Goal: Information Seeking & Learning: Find specific page/section

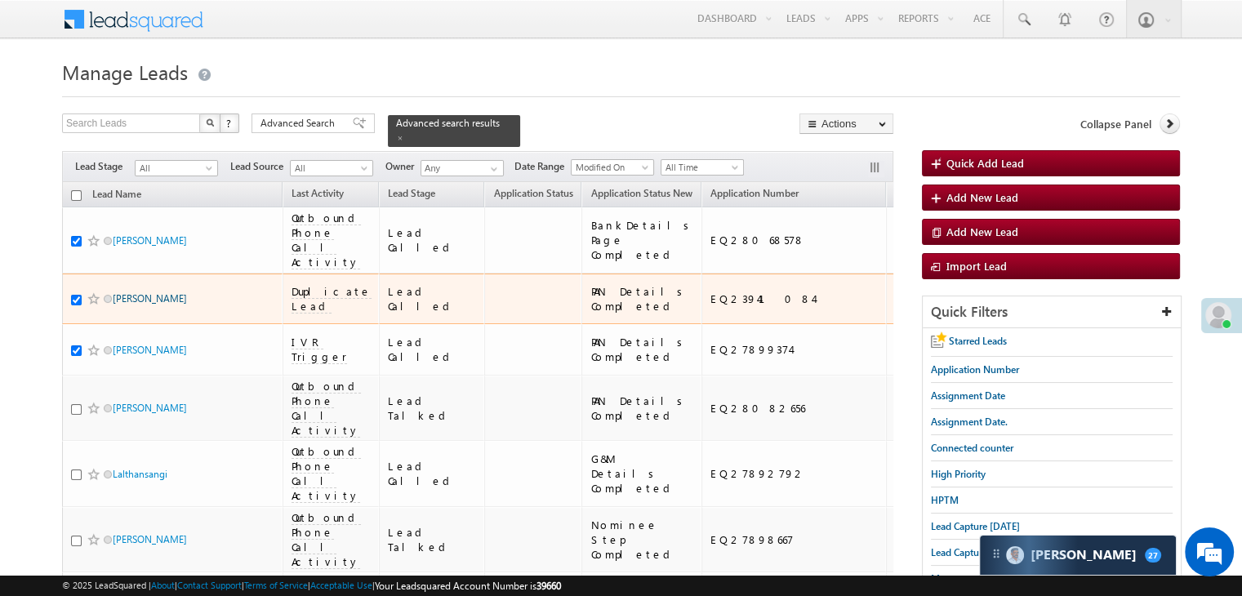
scroll to position [13848, 0]
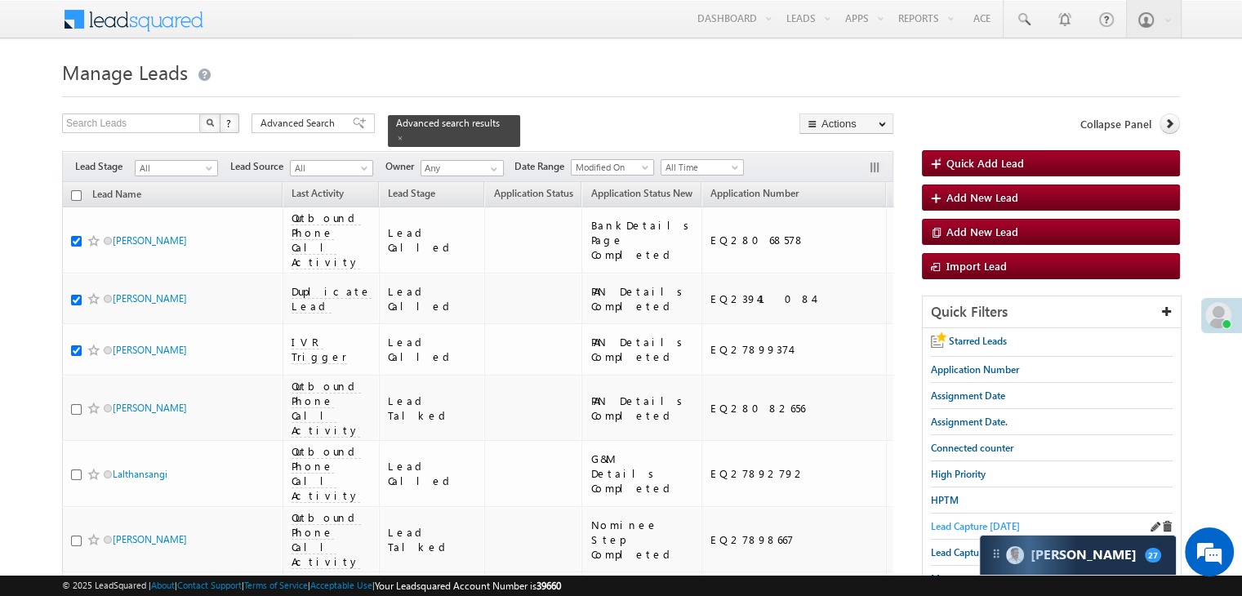
click at [970, 523] on span "Lead Capture [DATE]" at bounding box center [975, 526] width 89 height 12
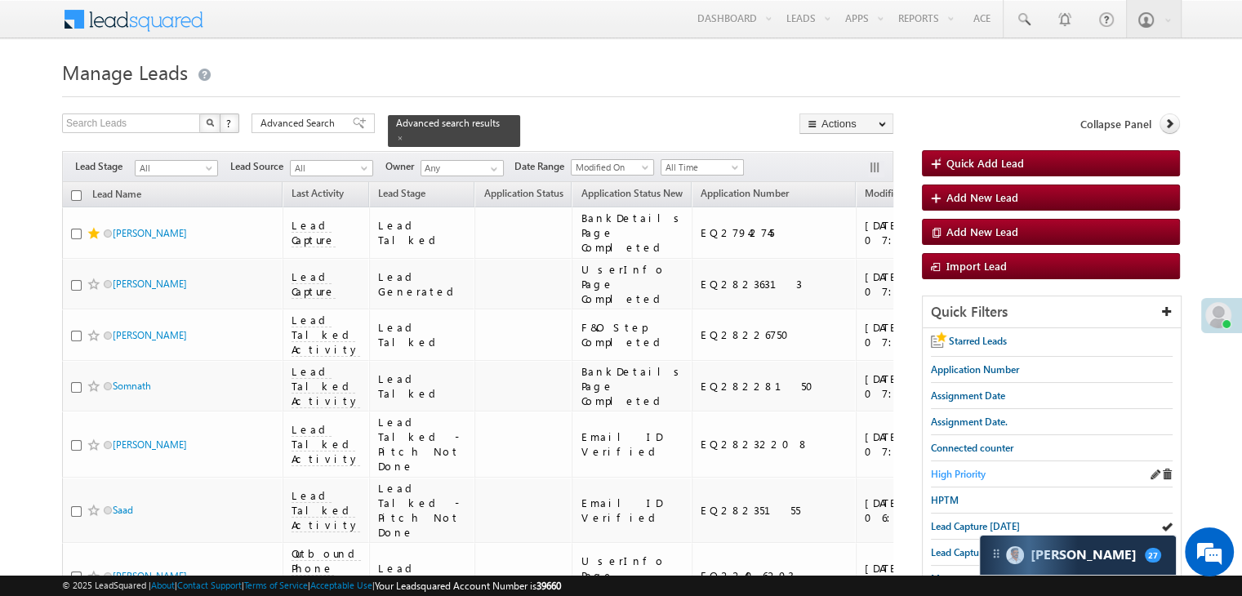
click at [973, 476] on span "High Priority" at bounding box center [958, 474] width 55 height 12
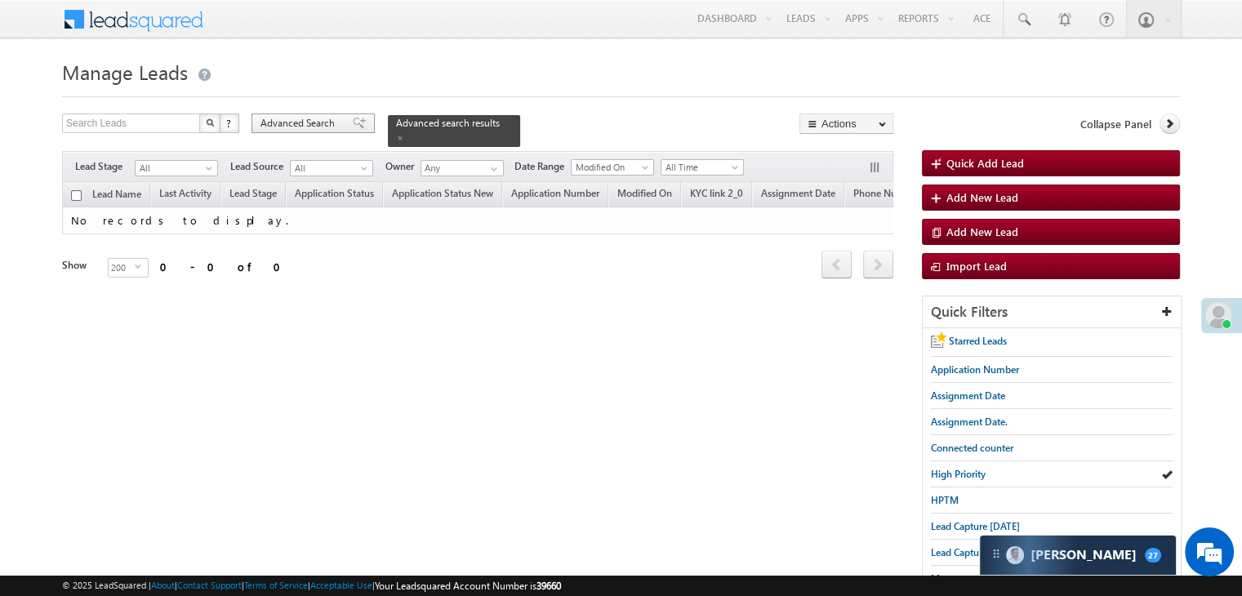
click at [302, 131] on div "Advanced Search" at bounding box center [313, 124] width 123 height 20
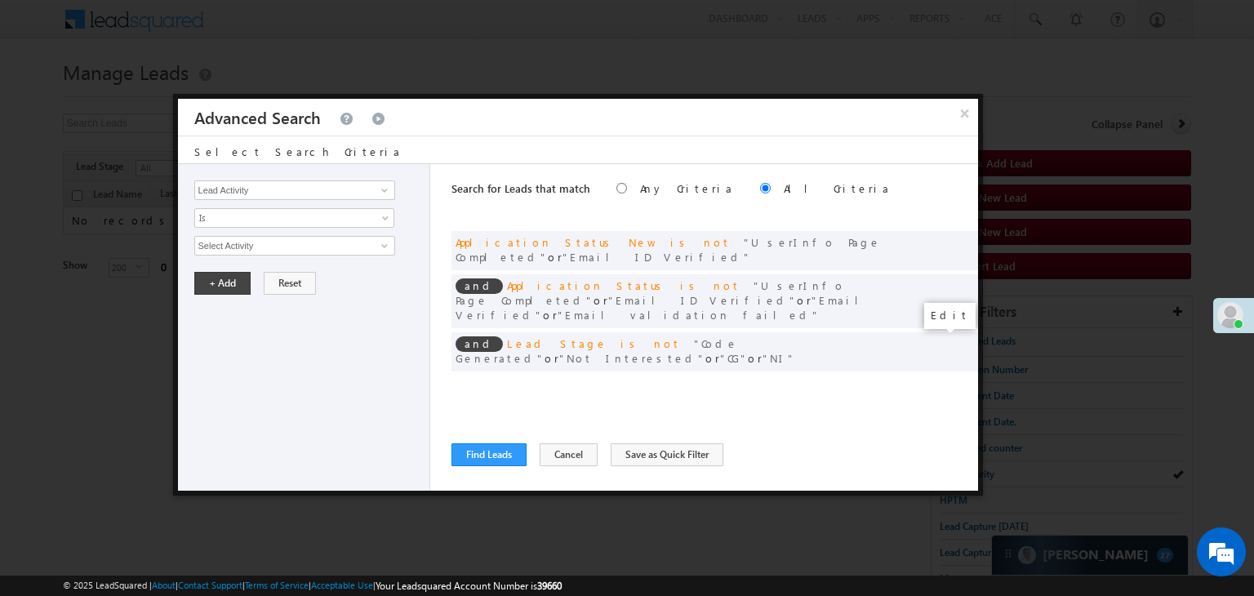
click at [941, 380] on span at bounding box center [940, 385] width 11 height 11
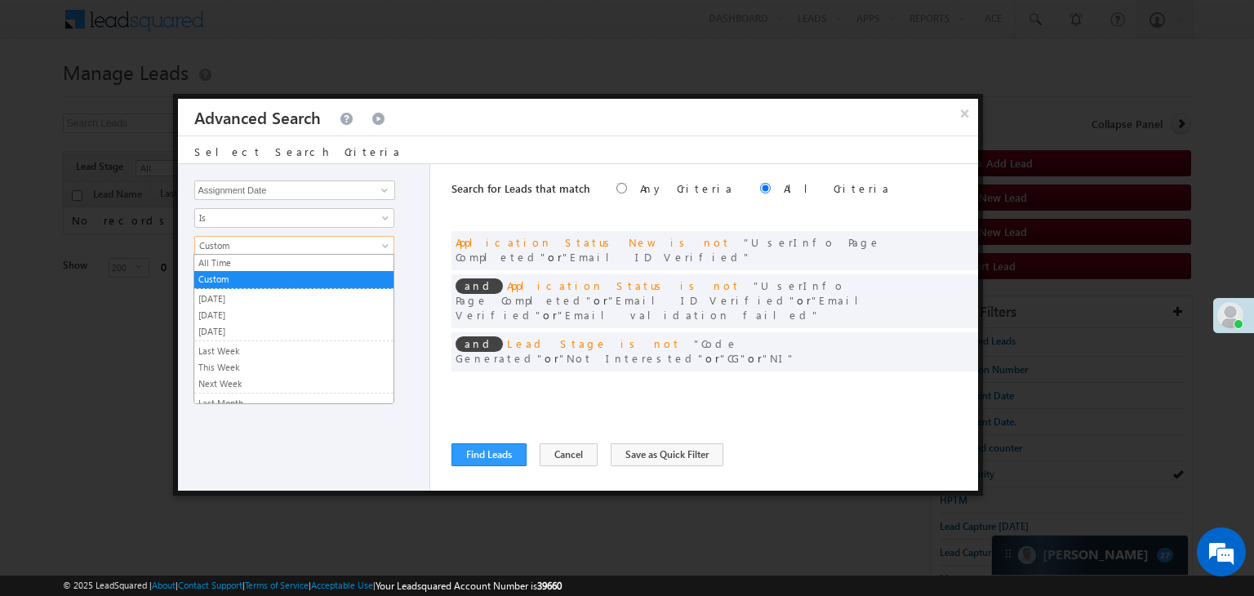
click at [268, 252] on link "Custom" at bounding box center [294, 246] width 200 height 20
click at [235, 316] on link "[DATE]" at bounding box center [293, 315] width 199 height 15
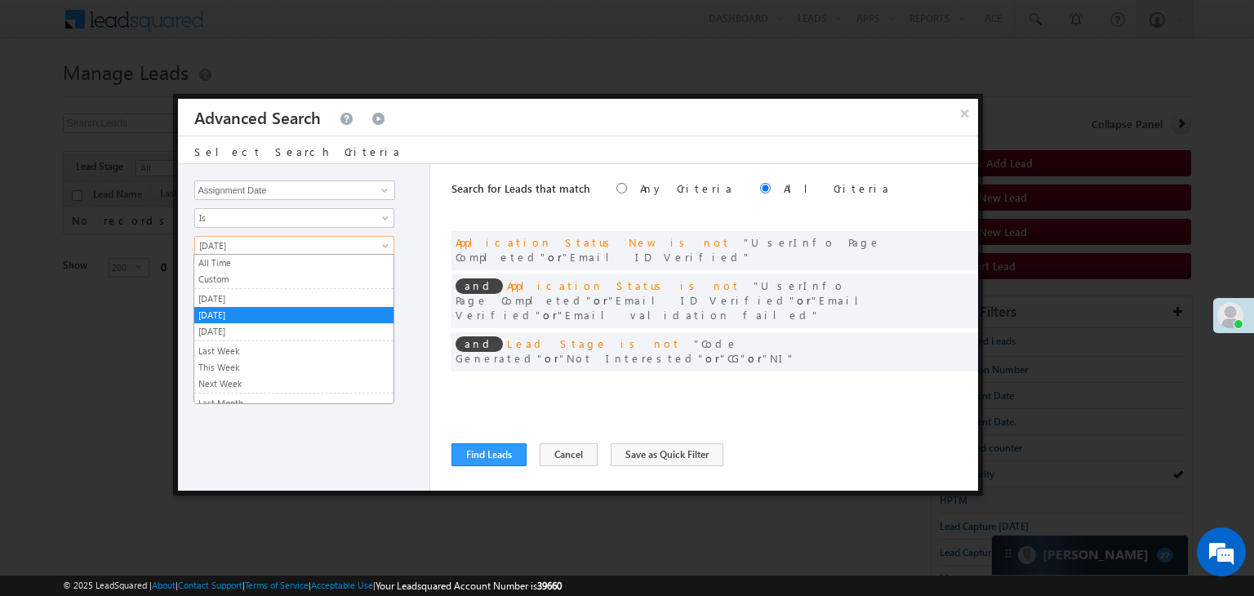
click at [247, 250] on span "[DATE]" at bounding box center [283, 245] width 177 height 15
click at [244, 294] on link "[DATE]" at bounding box center [293, 299] width 199 height 15
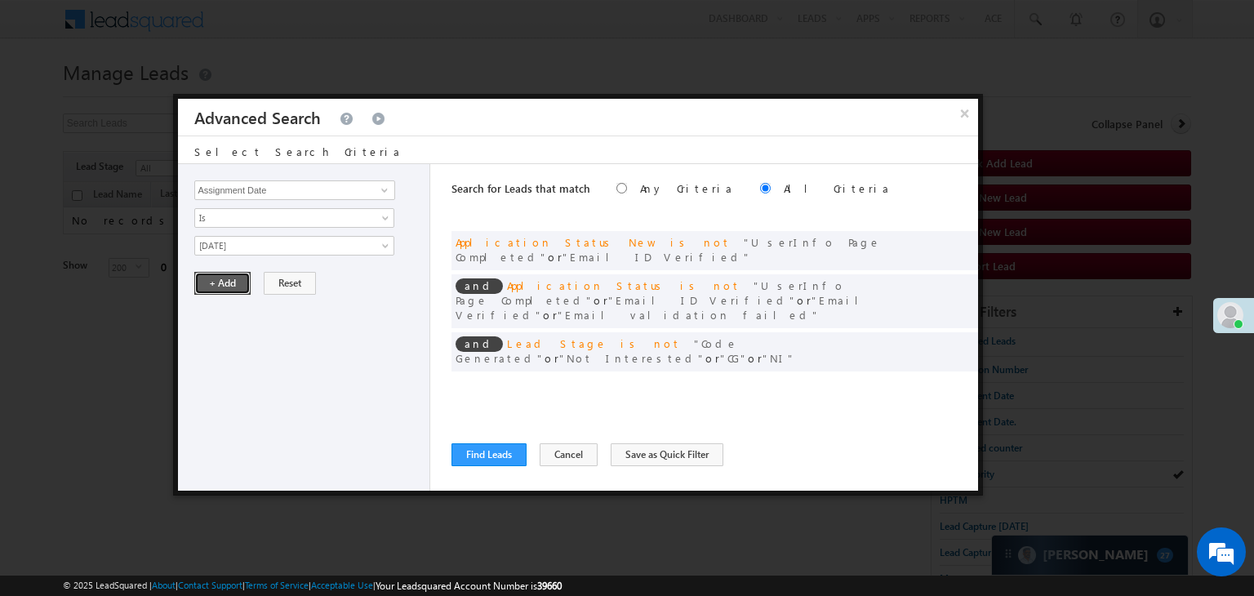
click at [226, 278] on button "+ Add" at bounding box center [222, 283] width 56 height 23
click at [500, 462] on button "Find Leads" at bounding box center [489, 454] width 75 height 23
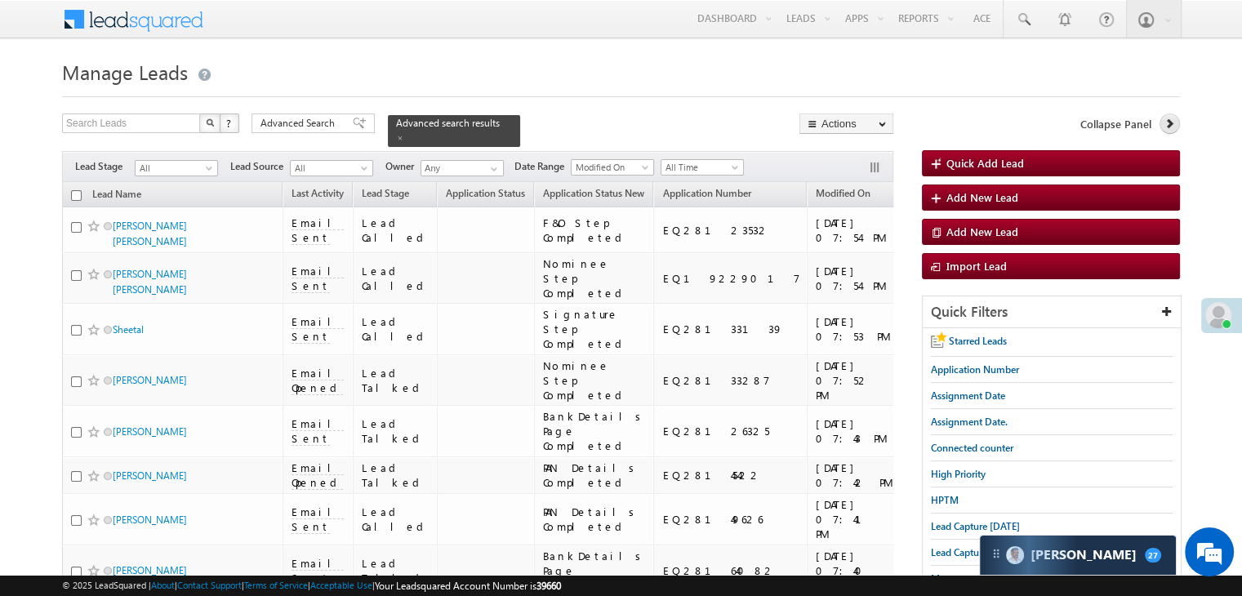
click at [1168, 128] on icon at bounding box center [1169, 123] width 11 height 11
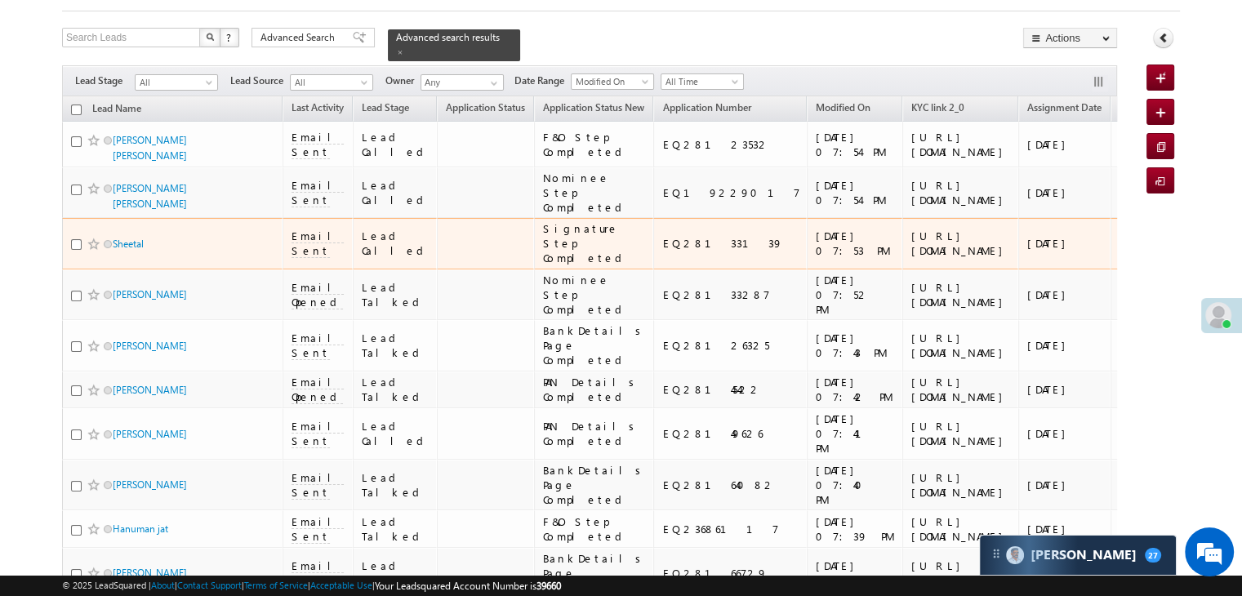
scroll to position [163, 0]
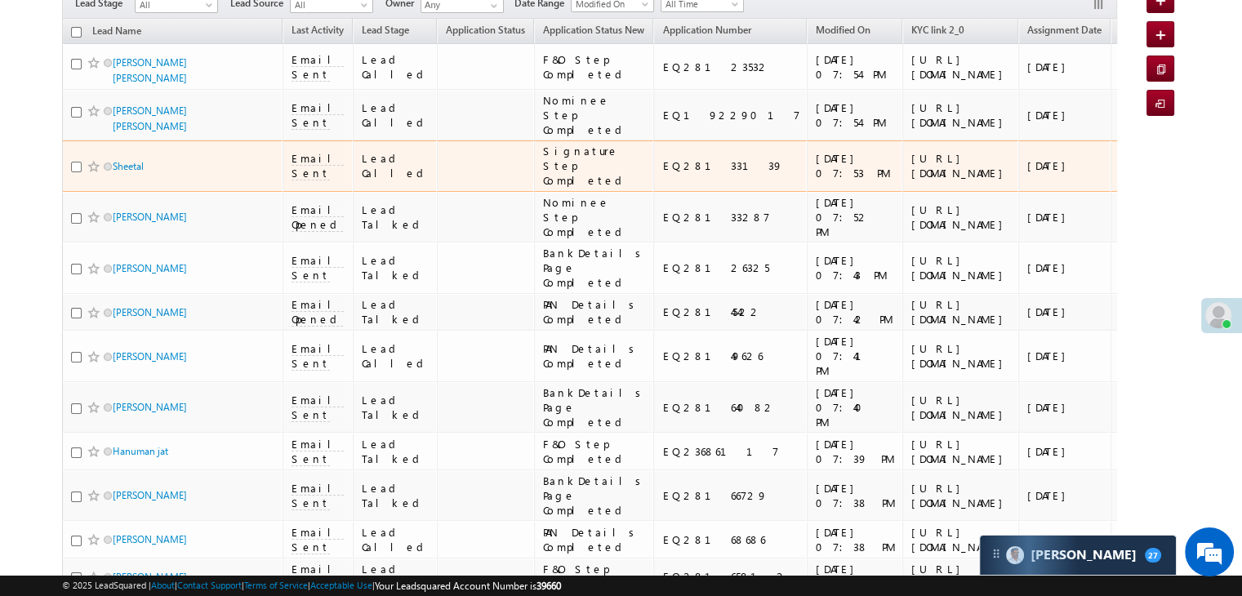
click at [74, 172] on input "checkbox" at bounding box center [76, 167] width 11 height 11
checkbox input "true"
click at [911, 180] on div "[URL][DOMAIN_NAME]" at bounding box center [961, 165] width 100 height 29
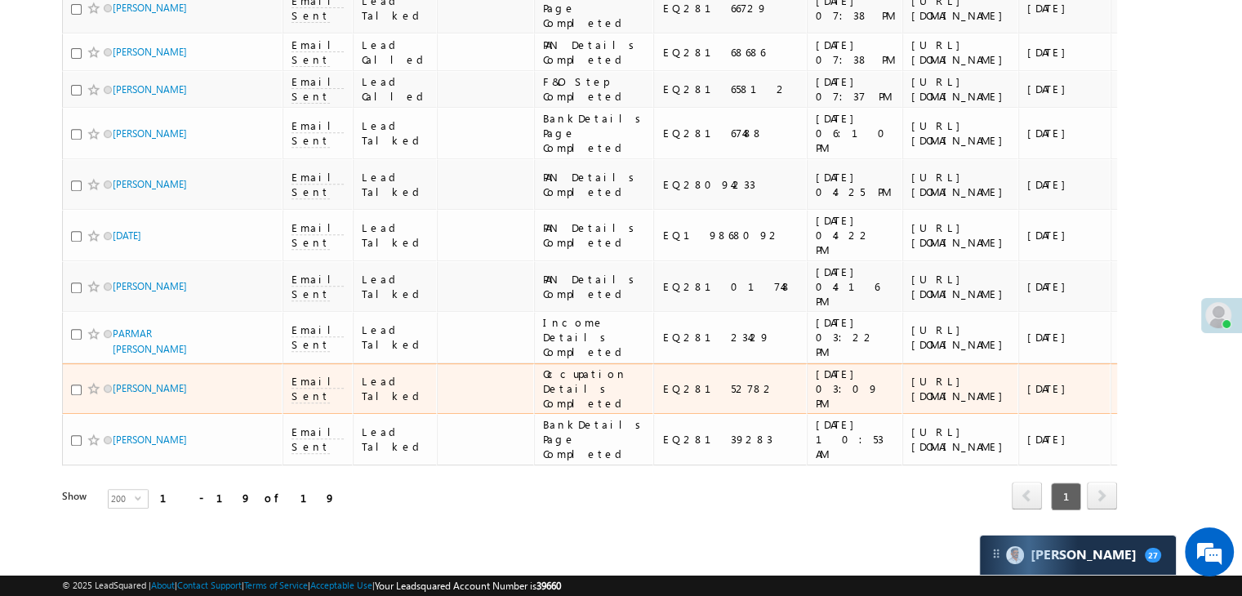
scroll to position [1545, 0]
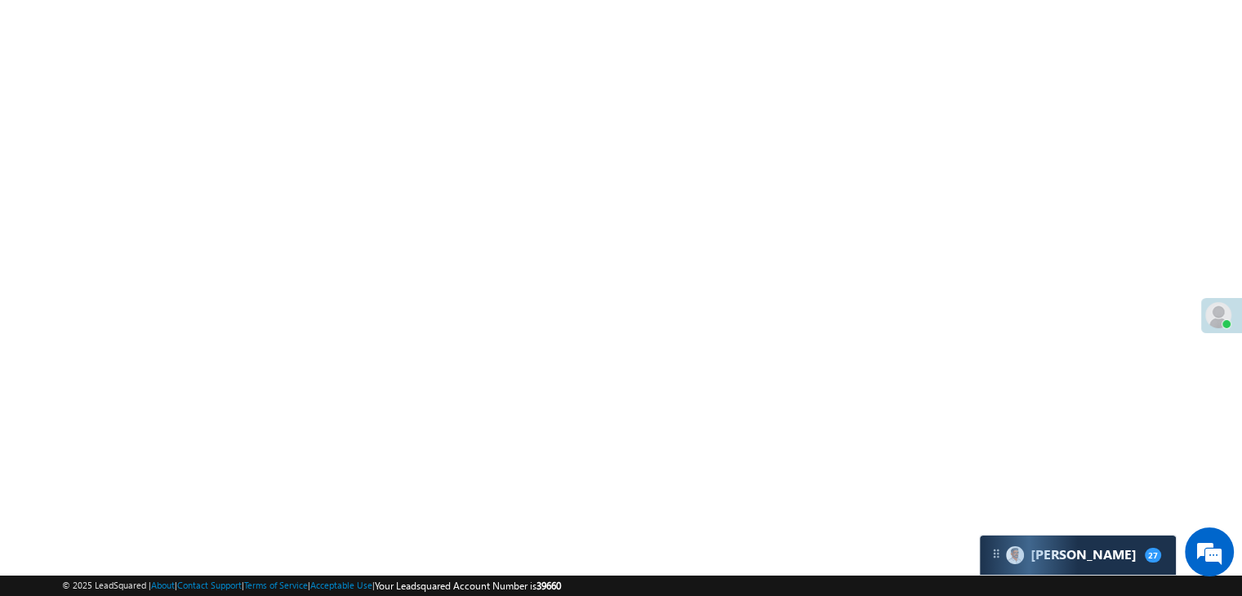
checkbox input "true"
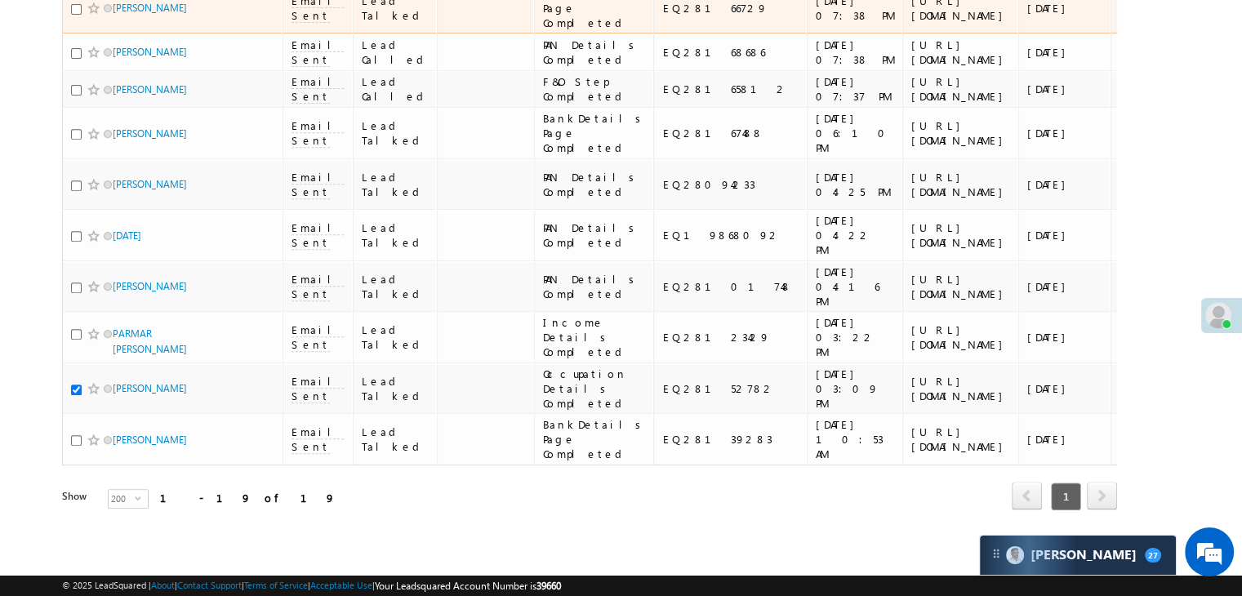
scroll to position [810, 0]
click at [78, 15] on input "checkbox" at bounding box center [76, 9] width 11 height 11
checkbox input "true"
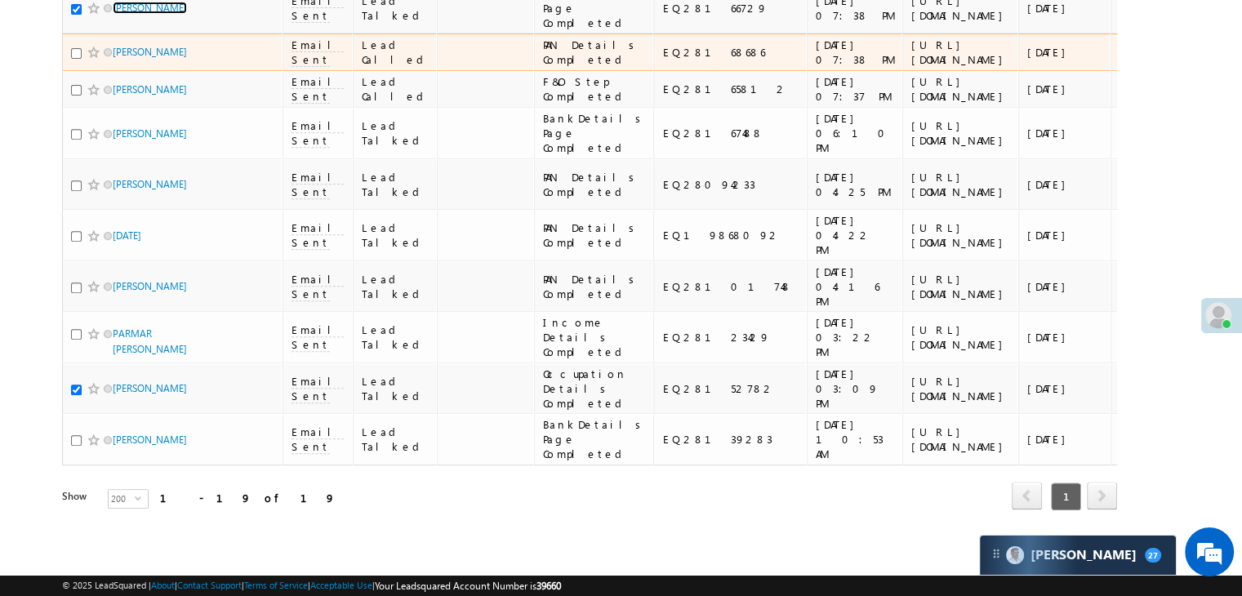
scroll to position [974, 0]
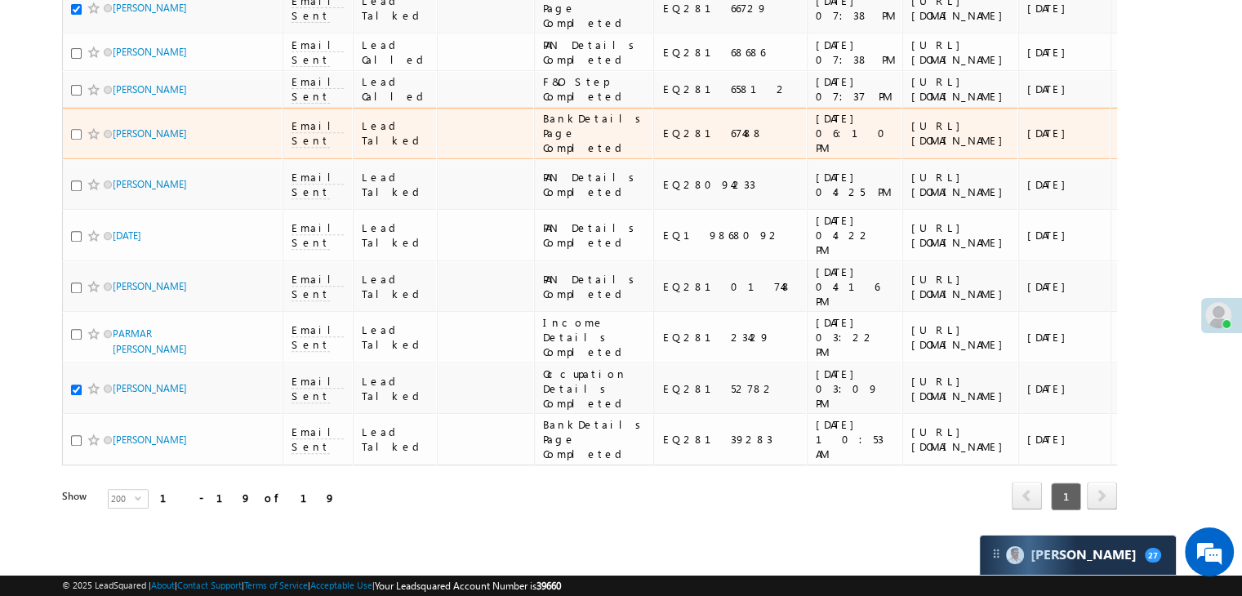
click at [77, 140] on input "checkbox" at bounding box center [76, 134] width 11 height 11
checkbox input "true"
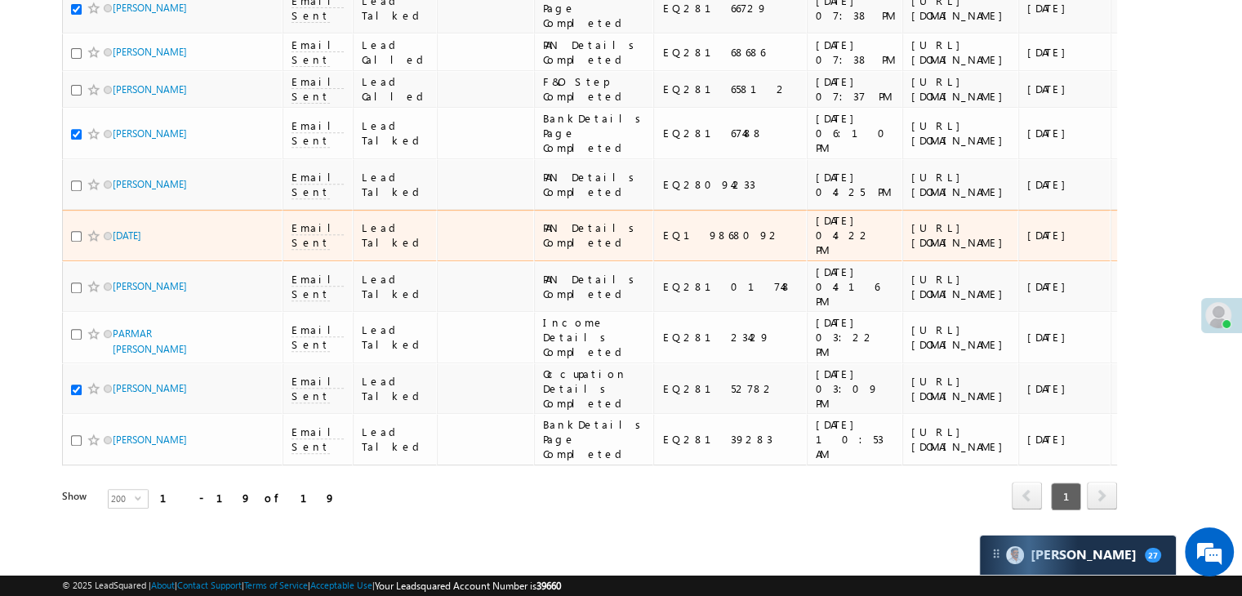
scroll to position [1137, 0]
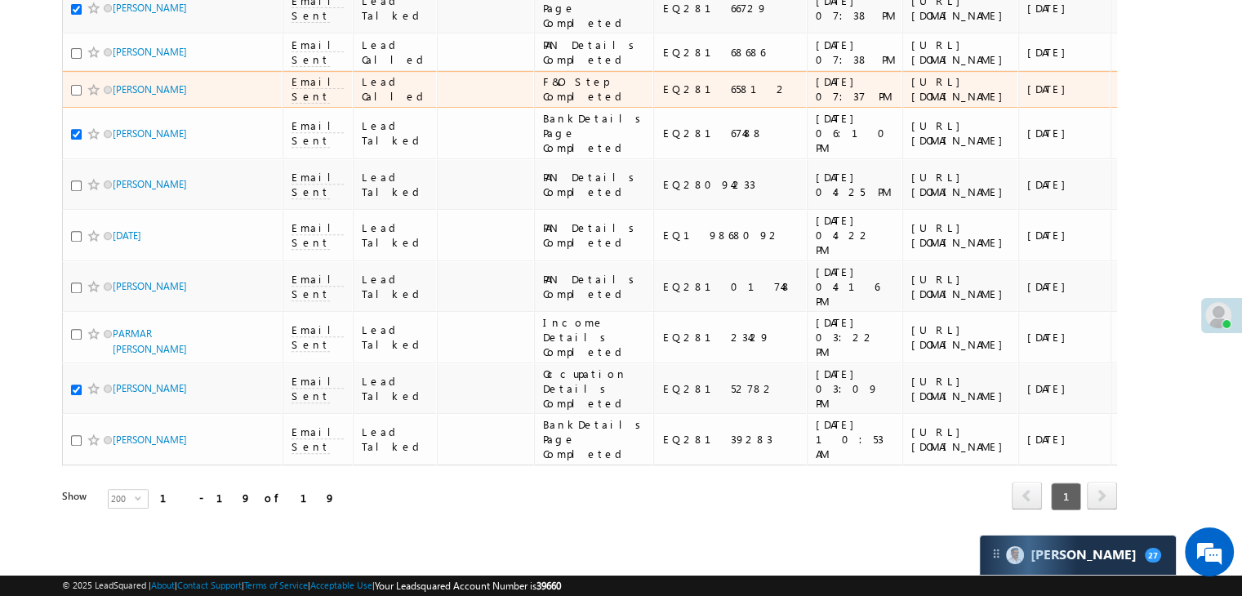
click at [75, 96] on input "checkbox" at bounding box center [76, 90] width 11 height 11
checkbox input "true"
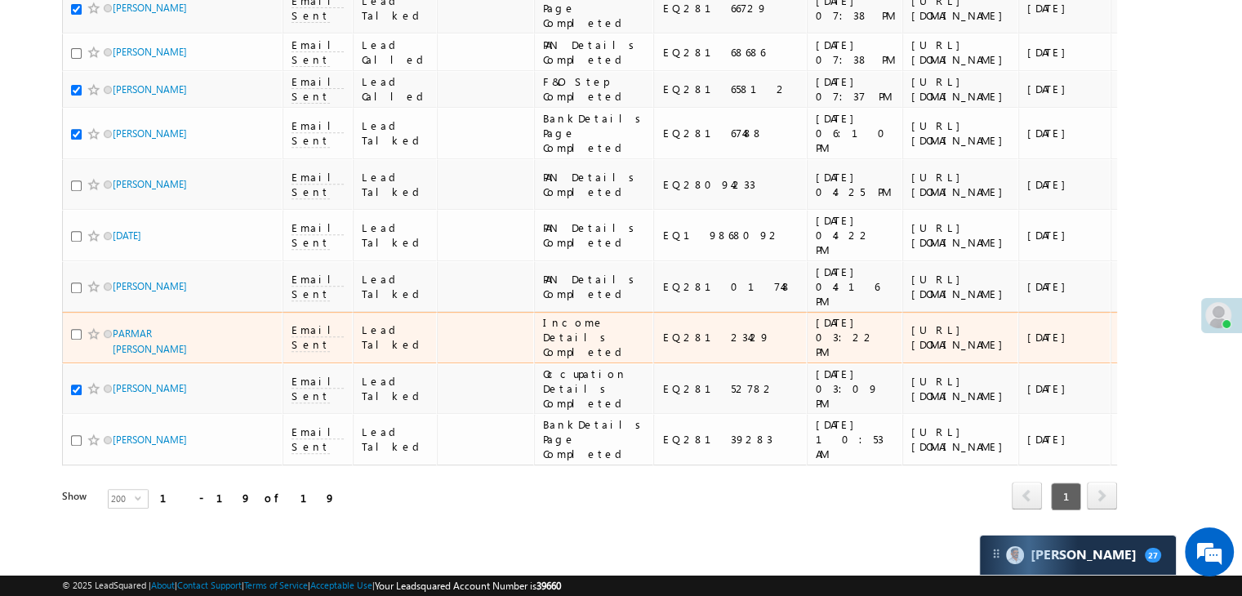
scroll to position [1545, 0]
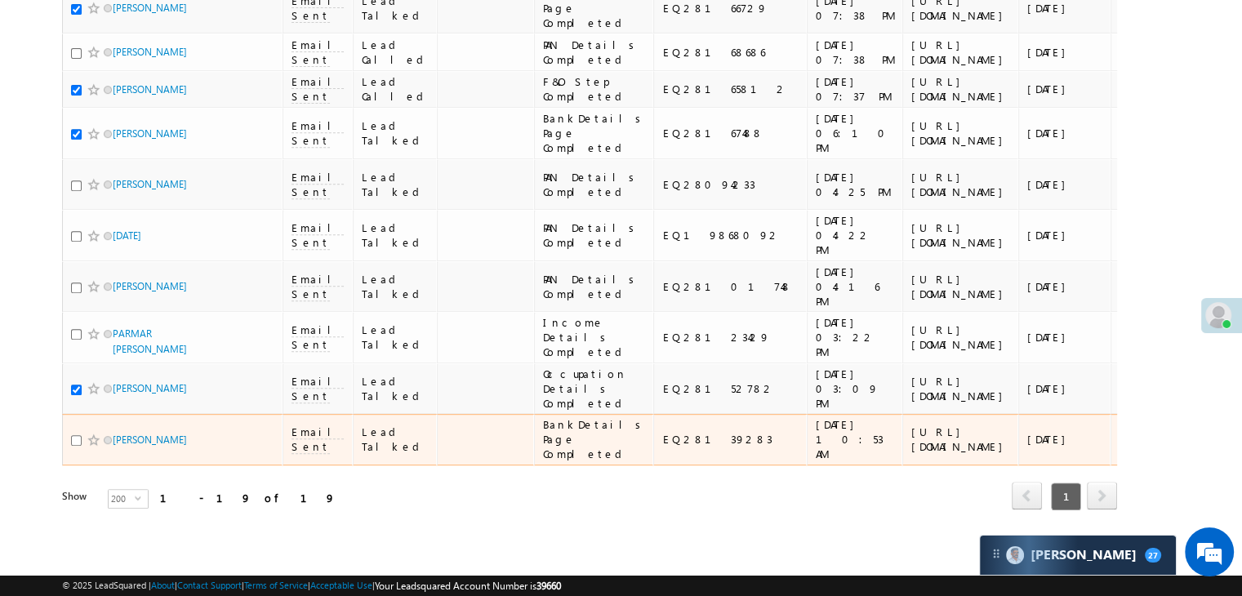
click at [74, 435] on input "checkbox" at bounding box center [76, 440] width 11 height 11
checkbox input "true"
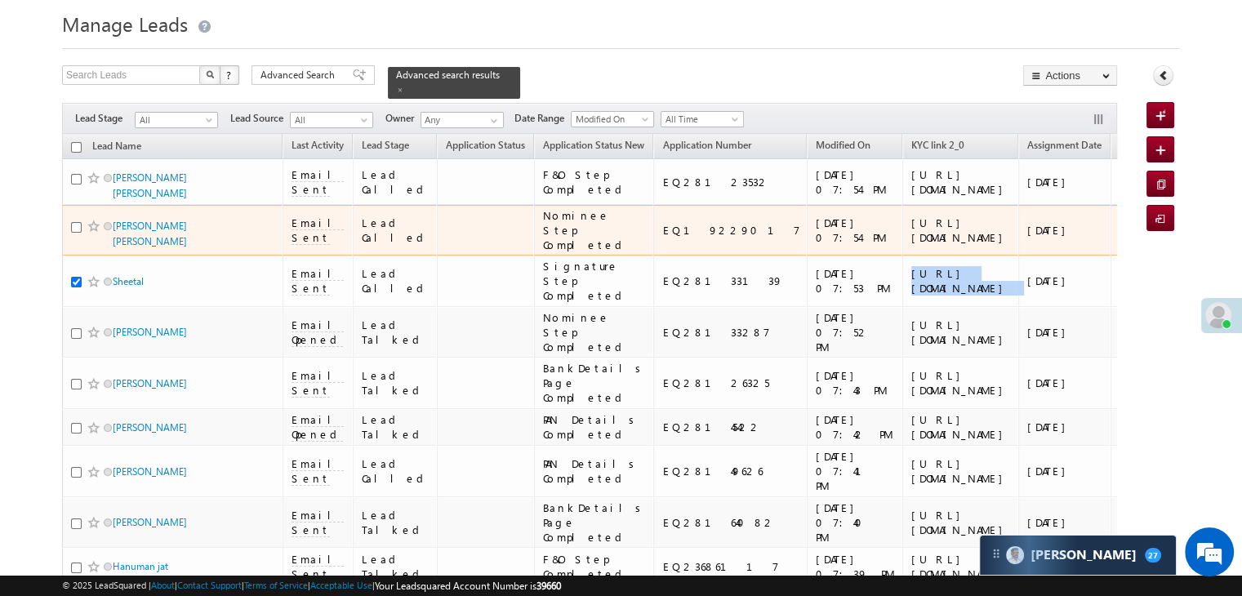
scroll to position [0, 0]
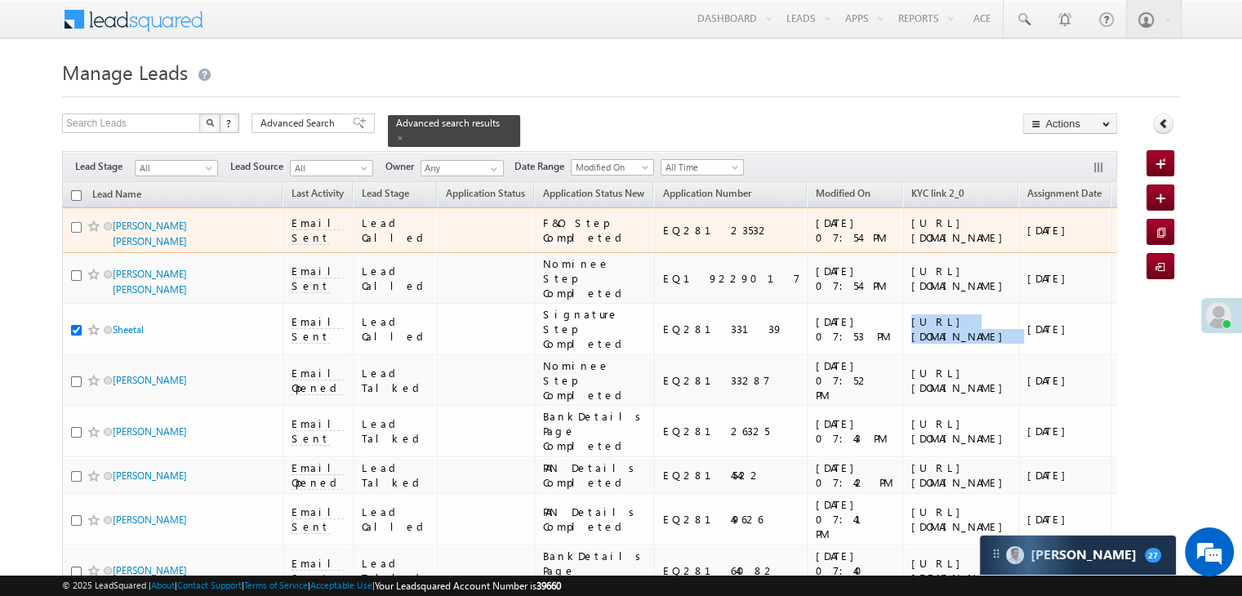
click at [77, 233] on input "checkbox" at bounding box center [76, 227] width 11 height 11
checkbox input "true"
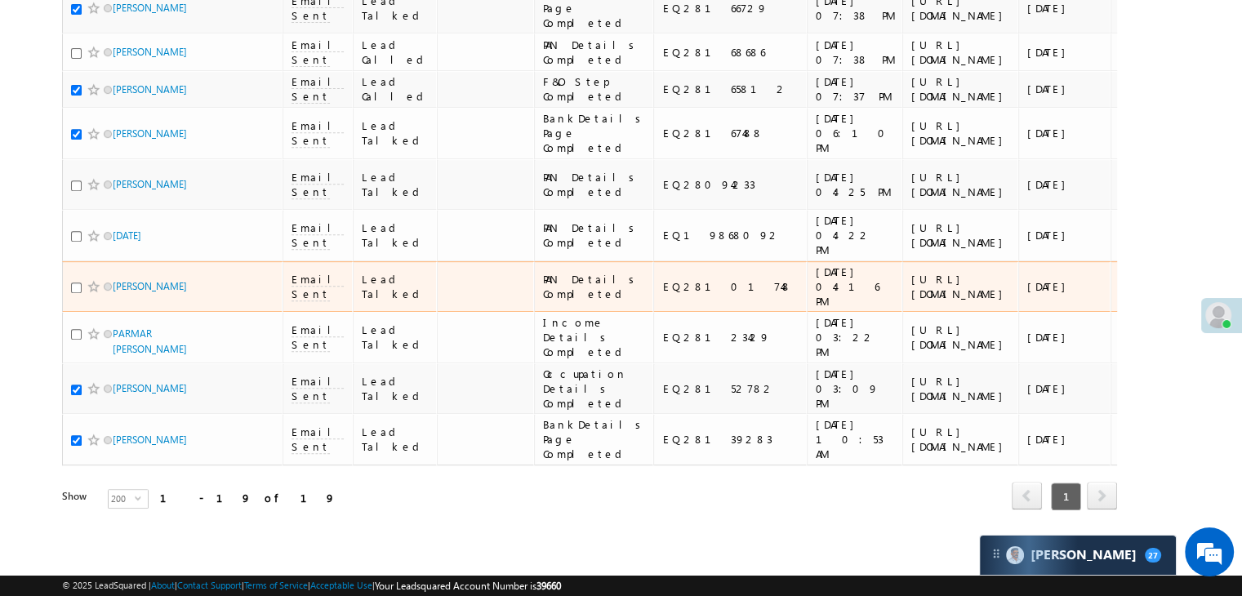
scroll to position [1307, 0]
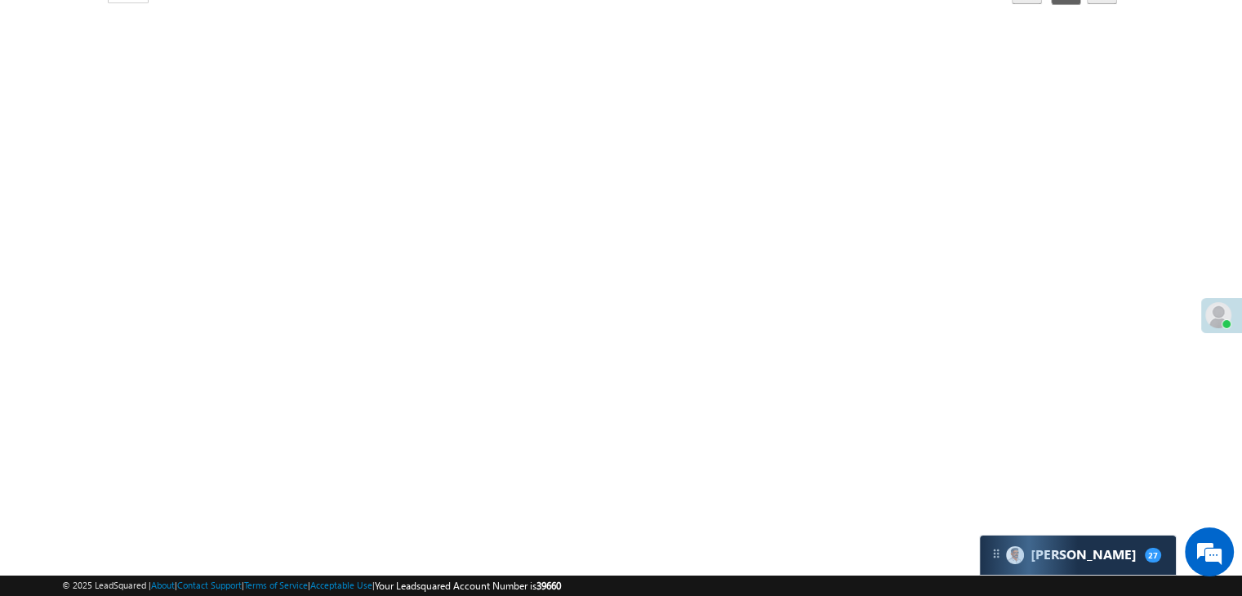
checkbox input "true"
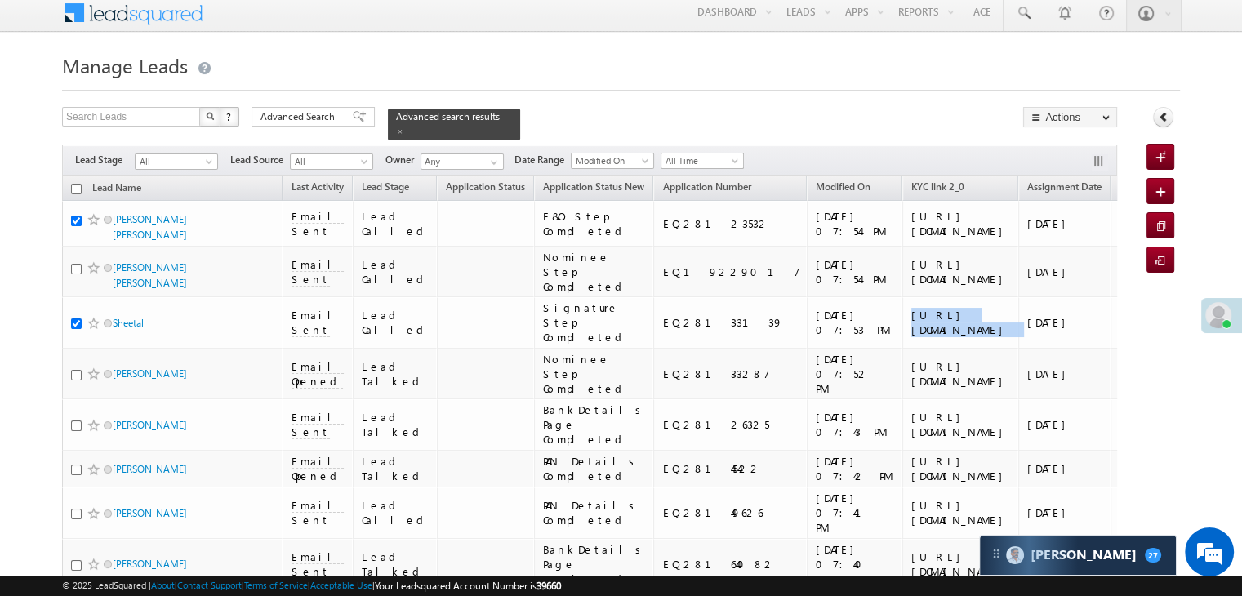
scroll to position [0, 0]
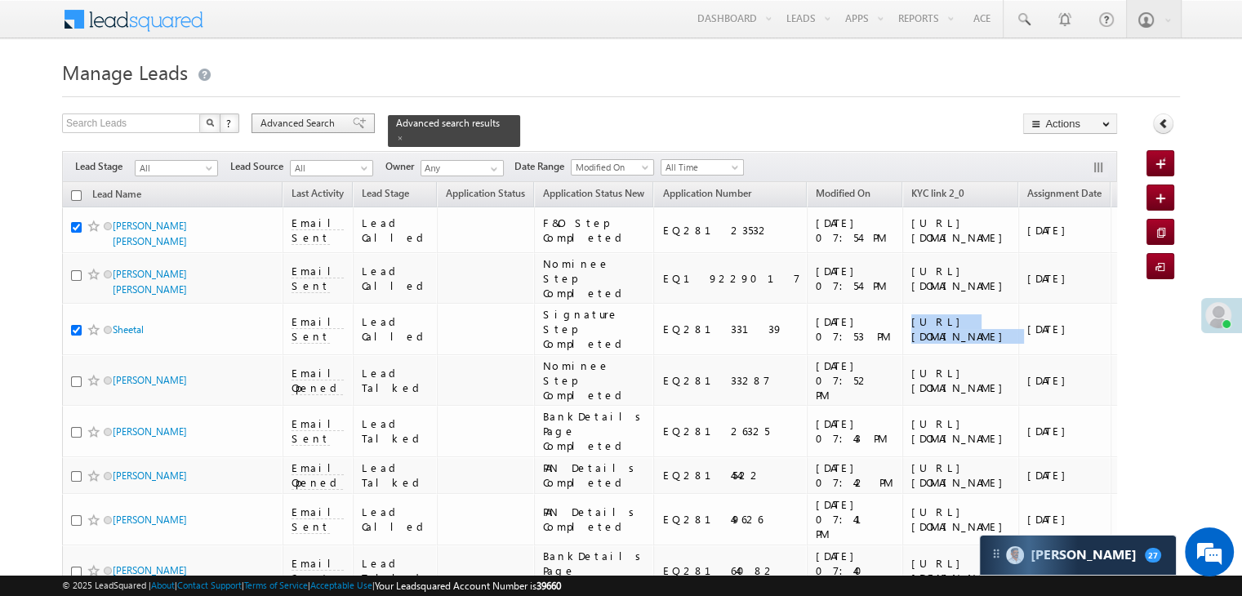
click at [332, 122] on span "Advanced Search" at bounding box center [300, 123] width 79 height 15
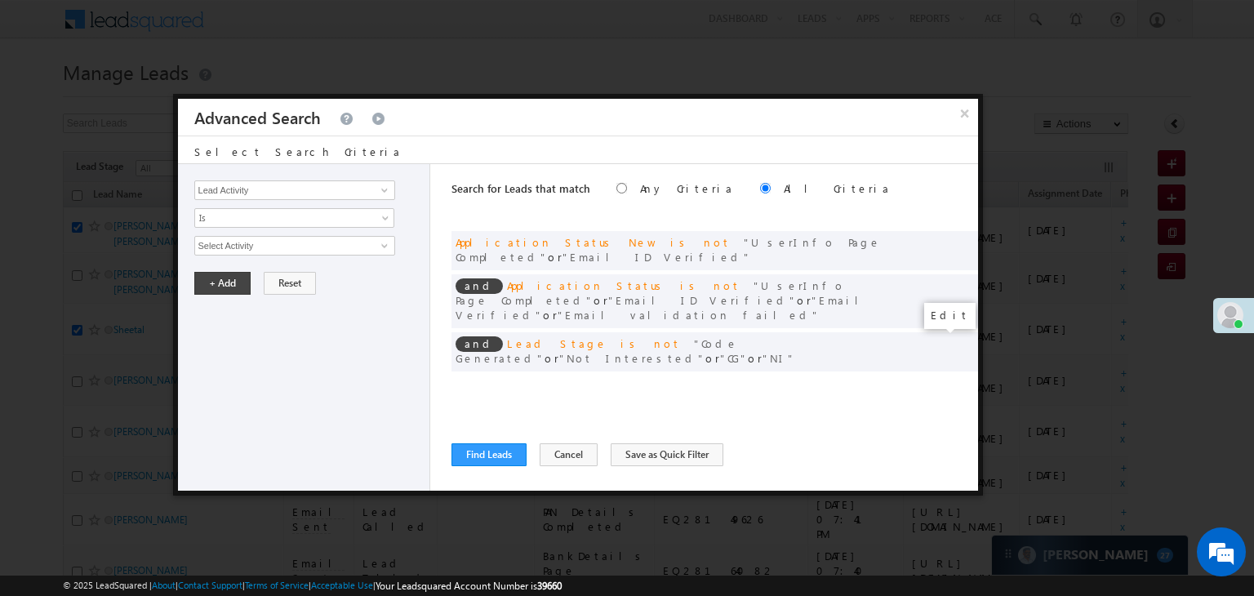
click at [939, 380] on span at bounding box center [940, 385] width 11 height 11
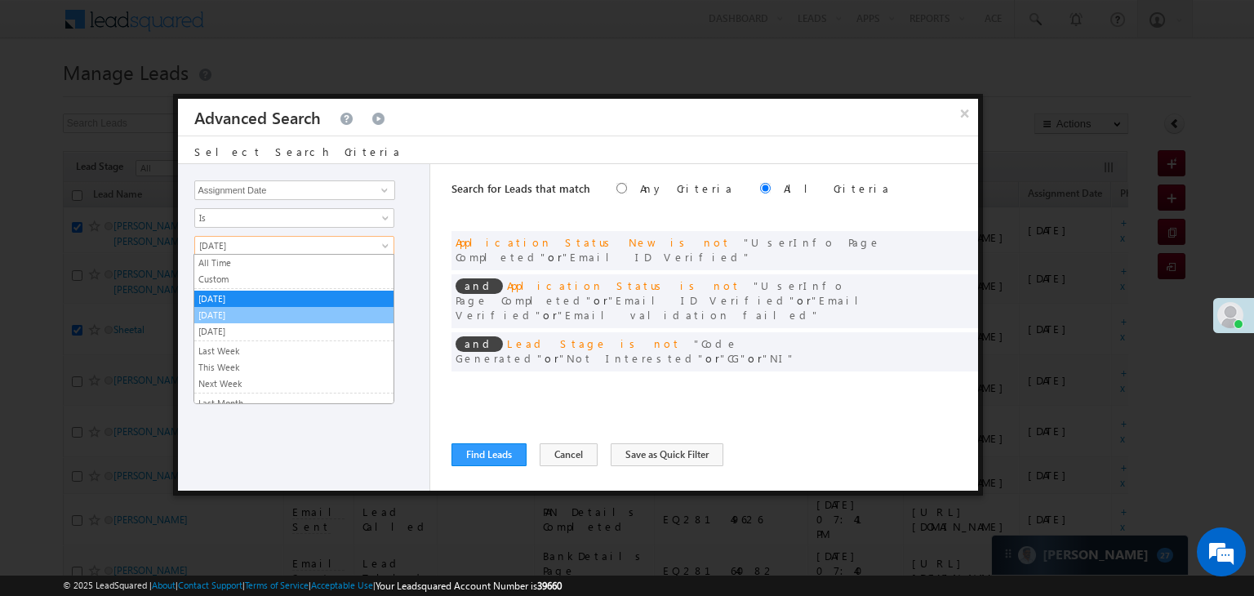
click at [227, 317] on link "[DATE]" at bounding box center [293, 315] width 199 height 15
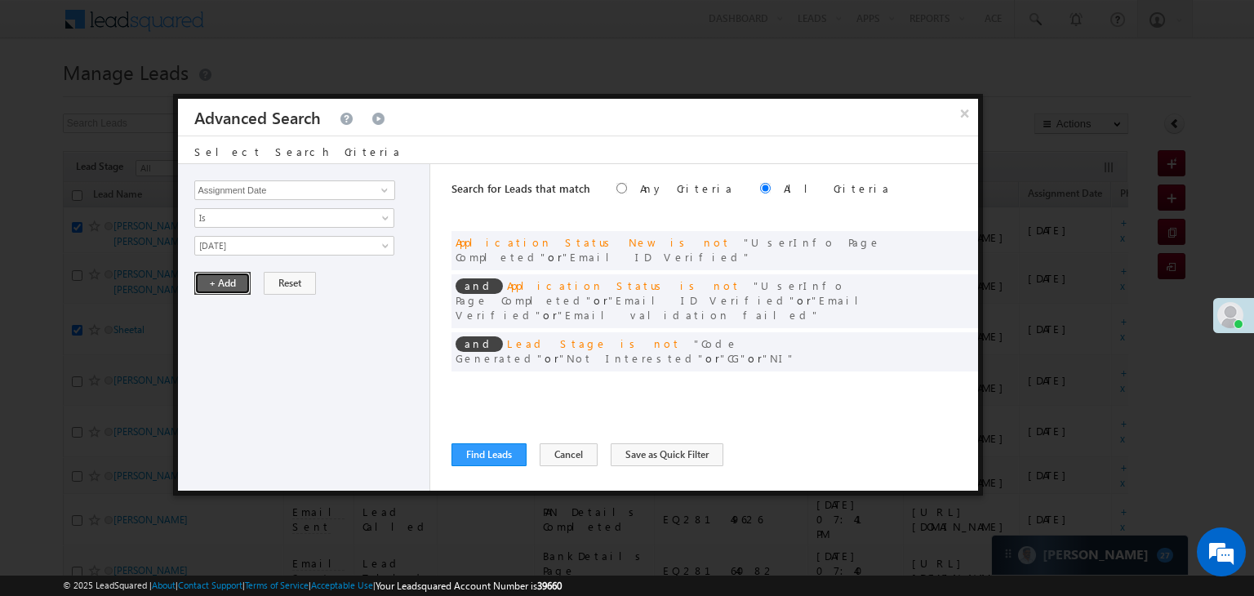
click at [221, 285] on button "+ Add" at bounding box center [222, 283] width 56 height 23
click at [491, 458] on button "Find Leads" at bounding box center [489, 454] width 75 height 23
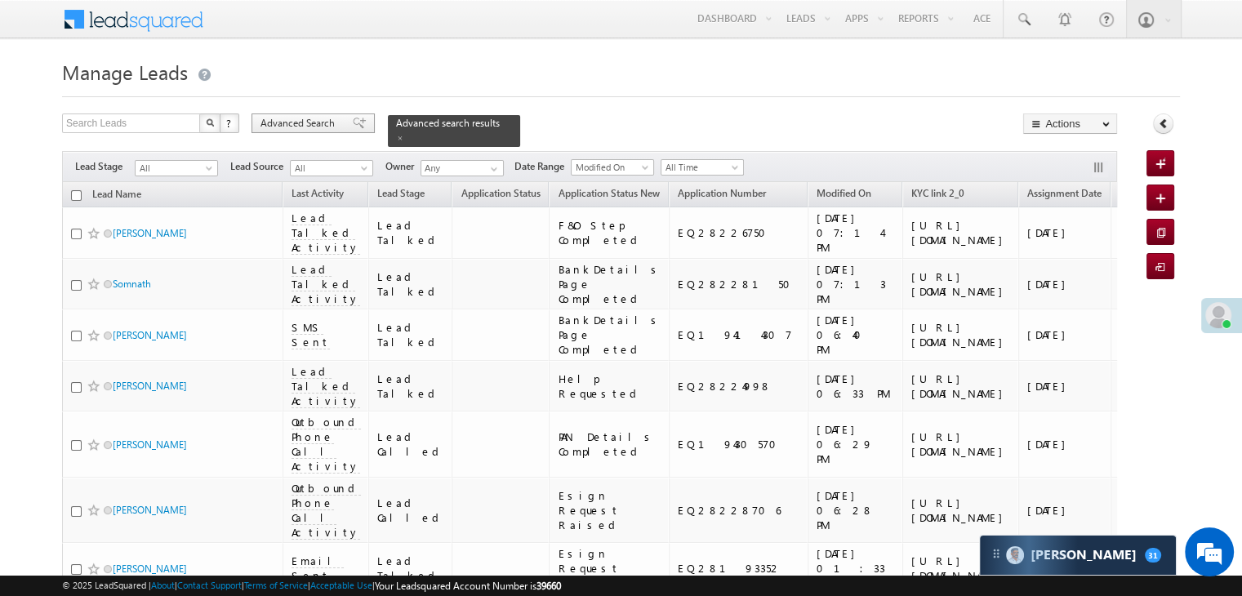
click at [303, 123] on span "Advanced Search" at bounding box center [300, 123] width 79 height 15
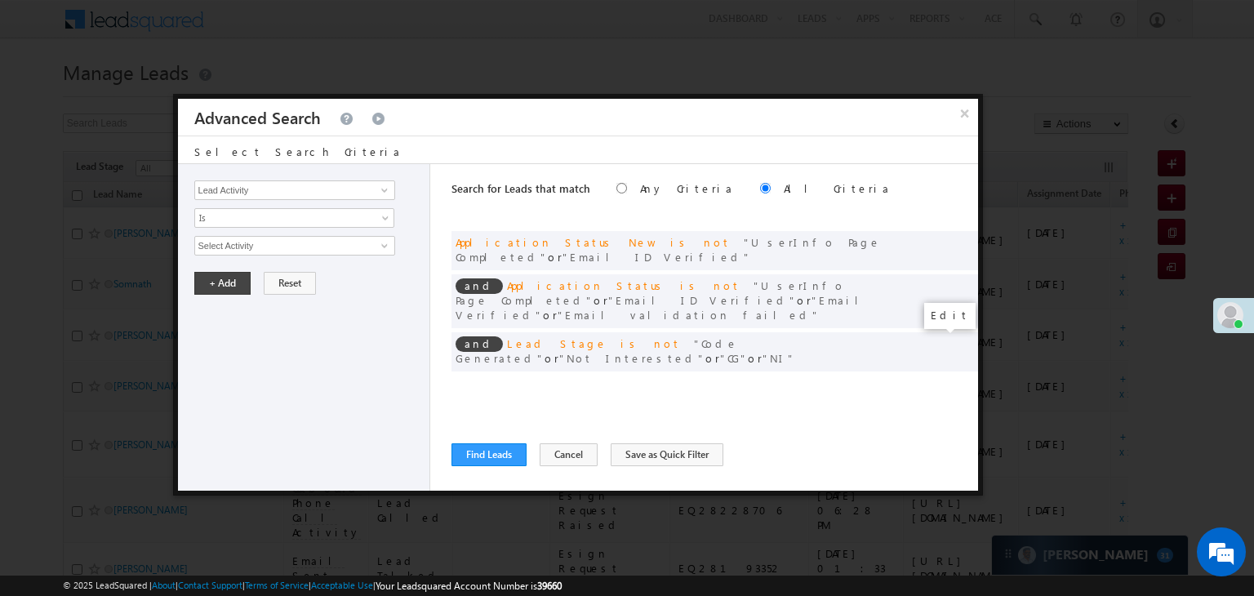
click at [939, 380] on span at bounding box center [940, 385] width 11 height 11
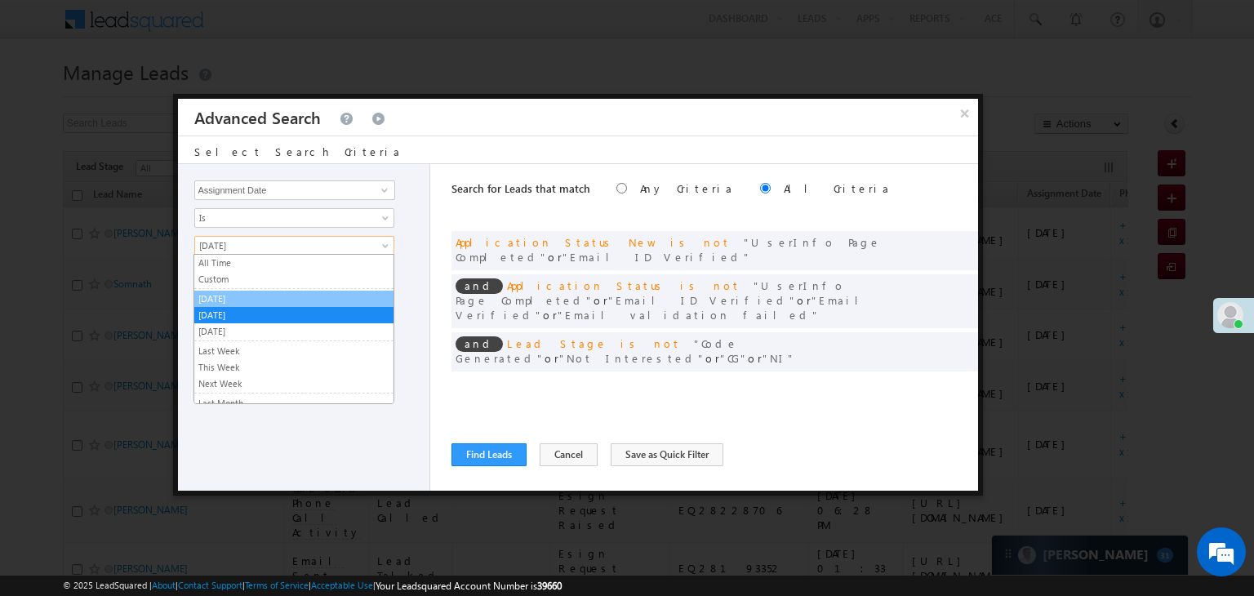
click at [238, 298] on link "[DATE]" at bounding box center [293, 299] width 199 height 15
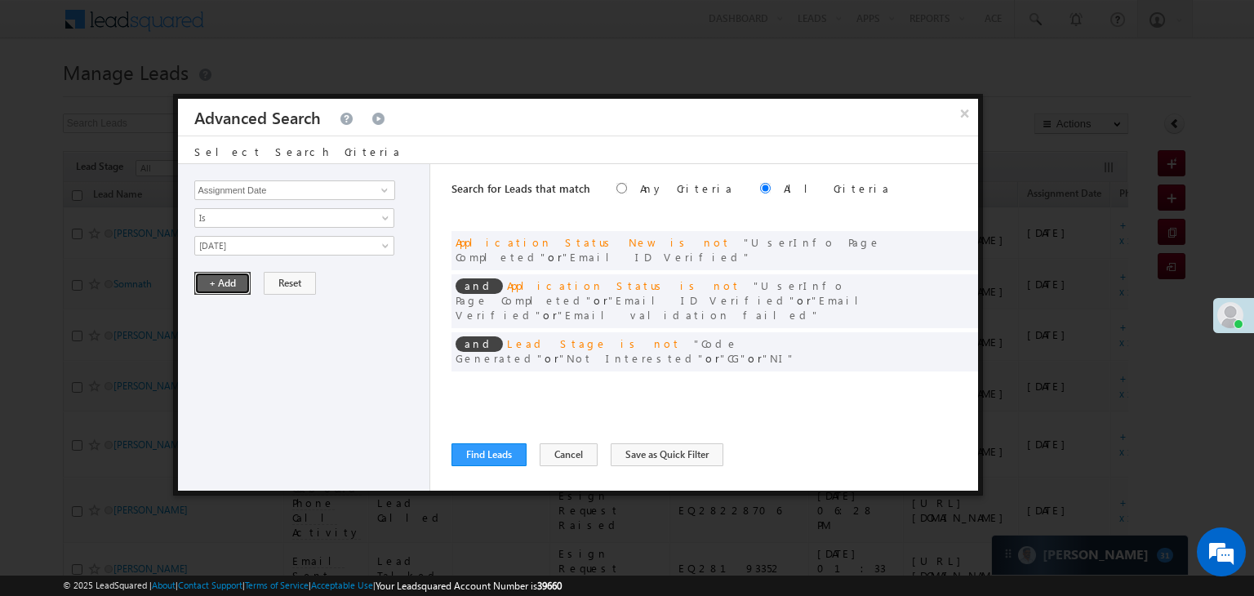
click at [227, 280] on button "+ Add" at bounding box center [222, 283] width 56 height 23
click at [487, 448] on button "Find Leads" at bounding box center [489, 454] width 75 height 23
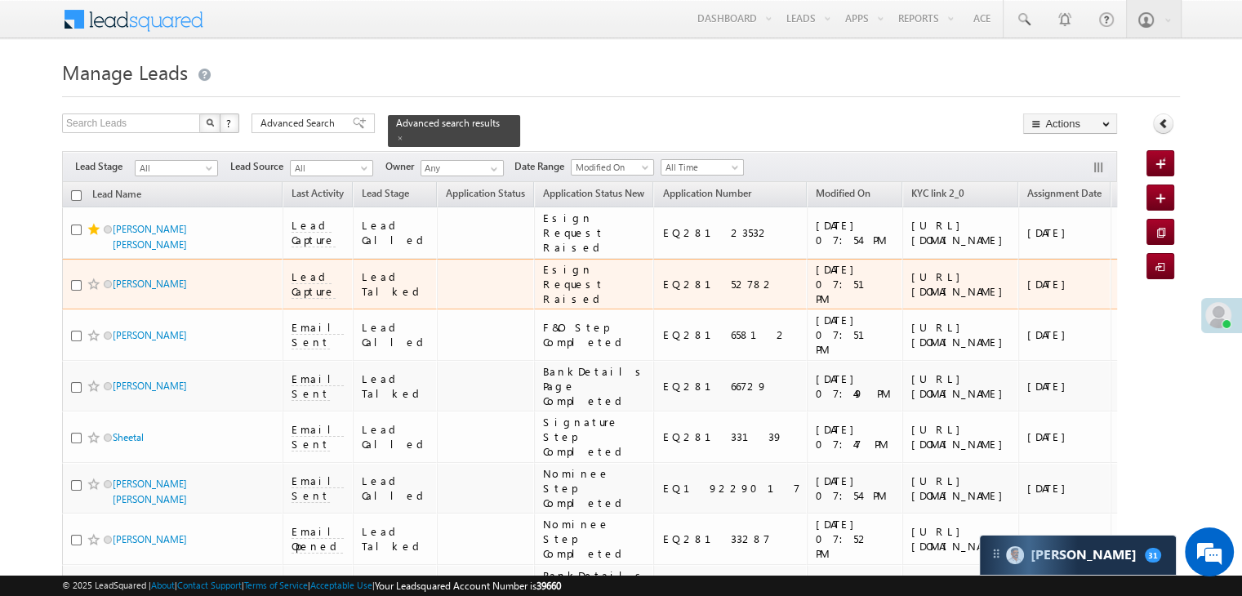
click at [1120, 298] on link "+xx-xxxxxxxx48" at bounding box center [1158, 284] width 77 height 29
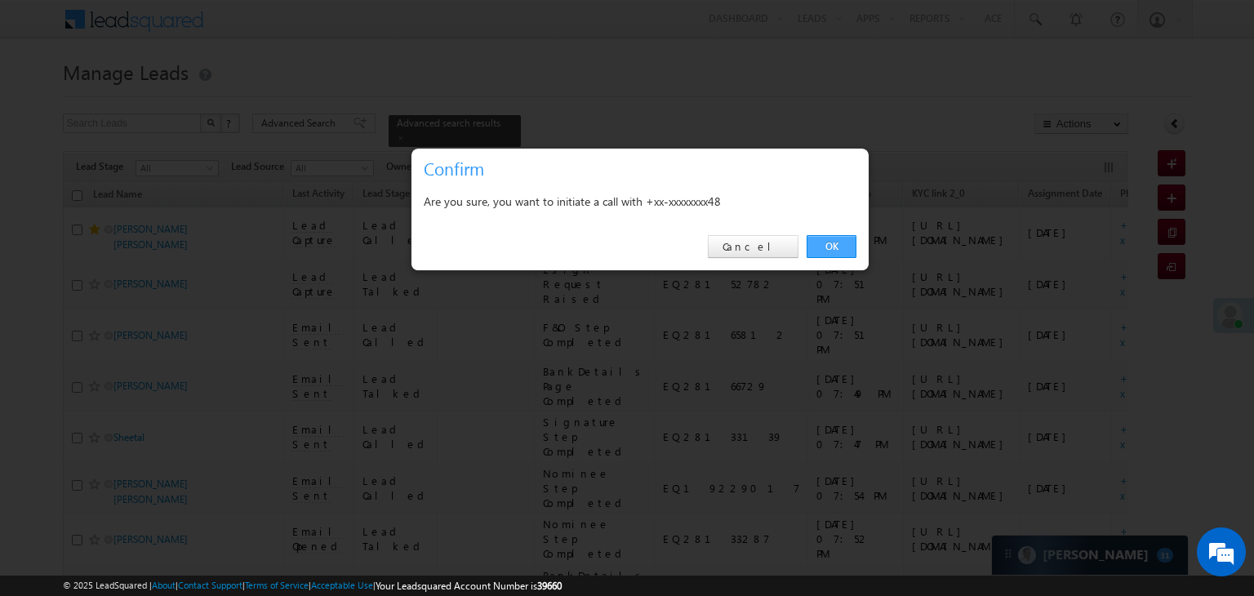
click at [832, 248] on link "OK" at bounding box center [832, 246] width 50 height 23
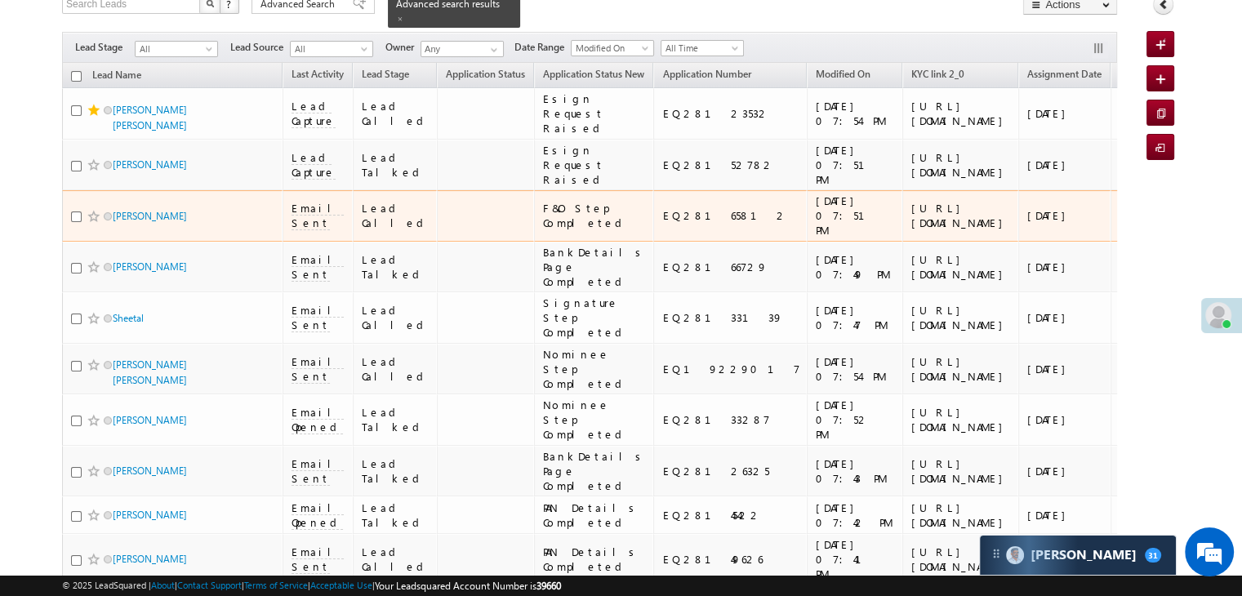
scroll to position [207, 0]
